Goal: Task Accomplishment & Management: Manage account settings

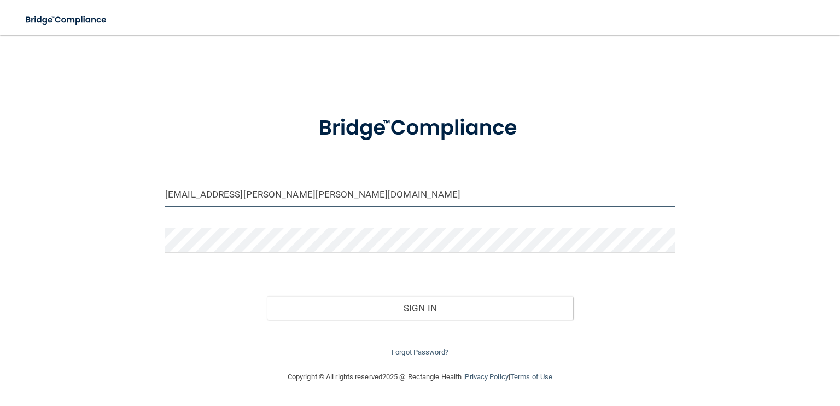
click at [315, 195] on input "[EMAIL_ADDRESS][PERSON_NAME][PERSON_NAME][DOMAIN_NAME]" at bounding box center [420, 194] width 510 height 25
drag, startPoint x: 315, startPoint y: 195, endPoint x: 63, endPoint y: 191, distance: 251.1
click at [65, 191] on div "[EMAIL_ADDRESS][PERSON_NAME][PERSON_NAME][DOMAIN_NAME] Invalid email/password. …" at bounding box center [420, 202] width 797 height 313
type input "[EMAIL_ADDRESS][DOMAIN_NAME]"
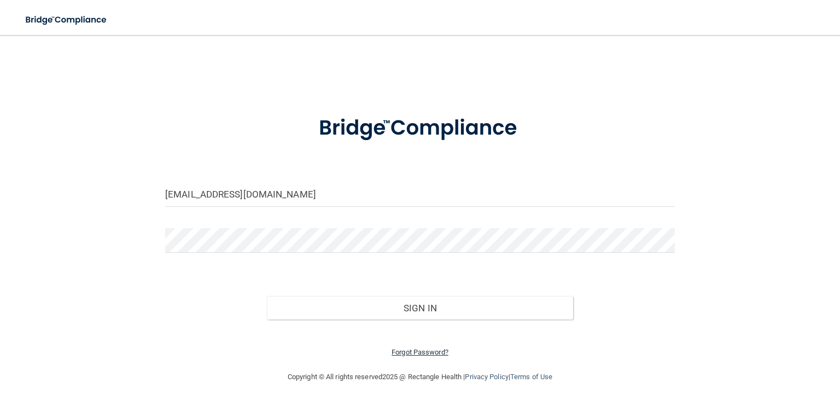
click at [414, 352] on link "Forgot Password?" at bounding box center [420, 352] width 57 height 8
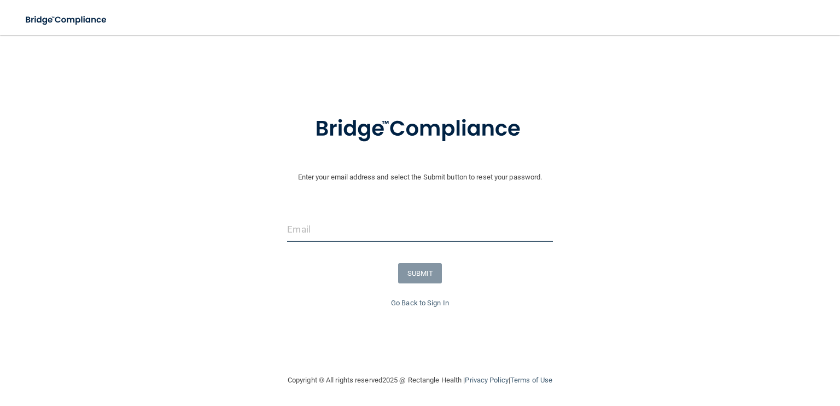
click at [373, 231] on input "email" at bounding box center [419, 229] width 265 height 25
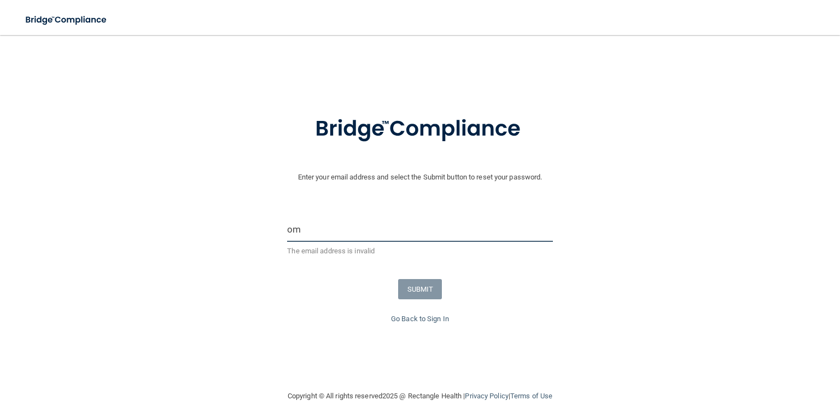
type input "o"
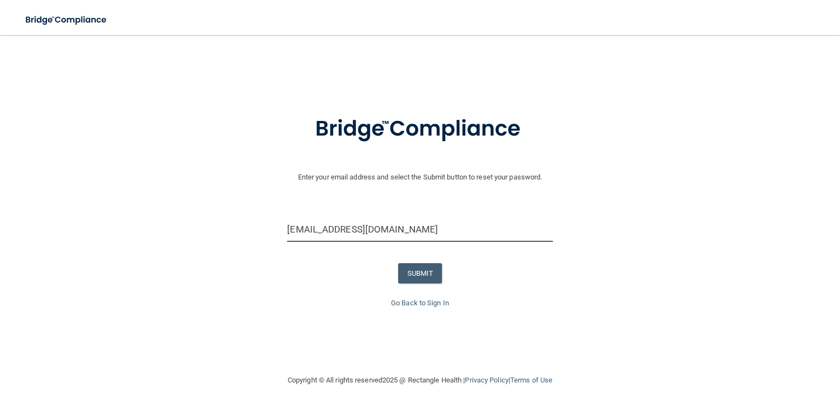
click at [409, 224] on input "[EMAIL_ADDRESS][DOMAIN_NAME]" at bounding box center [419, 229] width 265 height 25
click at [293, 230] on input "[EMAIL_ADDRESS][DOMAIN_NAME]" at bounding box center [419, 229] width 265 height 25
type input "[EMAIL_ADDRESS][DOMAIN_NAME]"
click at [418, 272] on button "SUBMIT" at bounding box center [420, 273] width 44 height 20
